Goal: Task Accomplishment & Management: Use online tool/utility

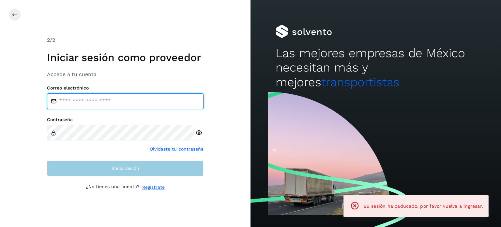
type input "**********"
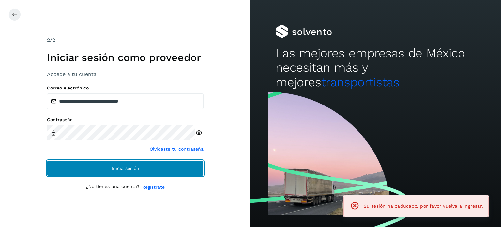
click at [154, 169] on button "Inicia sesión" at bounding box center [125, 168] width 157 height 16
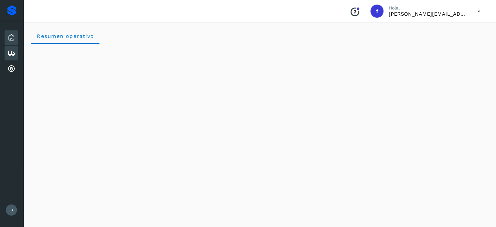
click at [11, 57] on div "Embarques" at bounding box center [12, 53] width 14 height 14
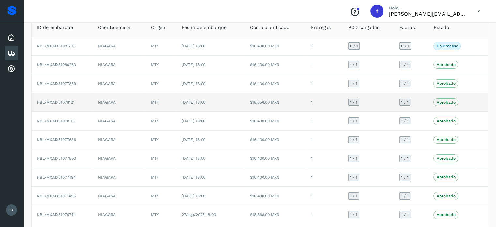
scroll to position [33, 0]
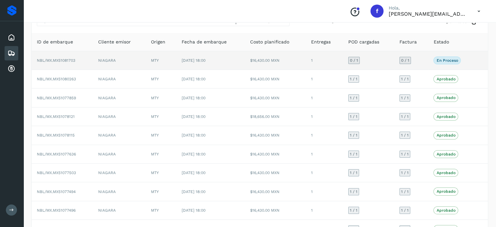
click at [78, 58] on td "NBL/MX.MX51081703" at bounding box center [62, 60] width 61 height 19
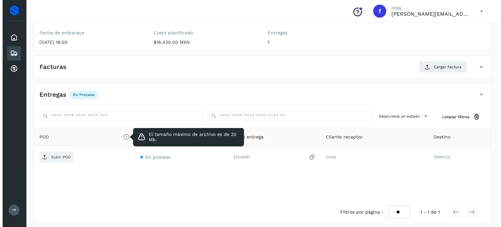
scroll to position [83, 0]
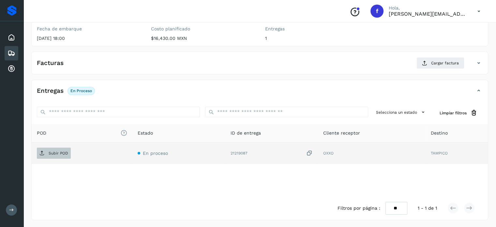
click at [66, 152] on p "Subir POD" at bounding box center [59, 153] width 20 height 5
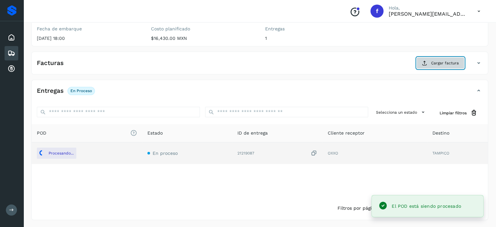
click at [439, 61] on span "Cargar factura" at bounding box center [445, 63] width 28 height 6
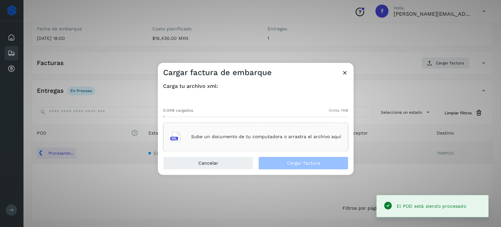
click at [231, 130] on div "Sube un documento de tu computadora o arrastra el archivo aquí" at bounding box center [255, 137] width 171 height 18
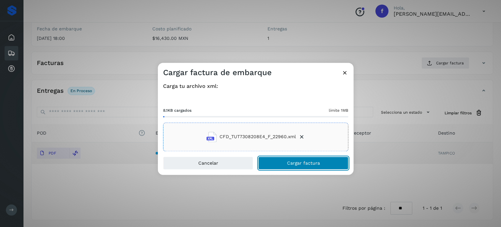
click at [324, 162] on button "Cargar factura" at bounding box center [303, 162] width 90 height 13
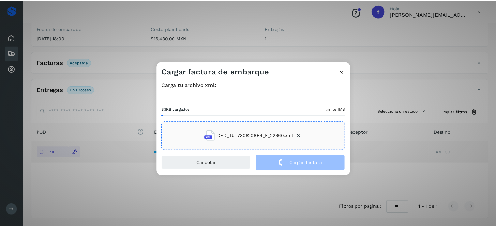
scroll to position [82, 0]
